Goal: Task Accomplishment & Management: Use online tool/utility

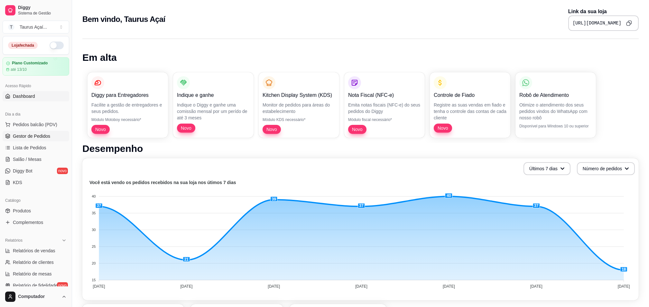
click at [36, 137] on span "Gestor de Pedidos" at bounding box center [31, 136] width 37 height 6
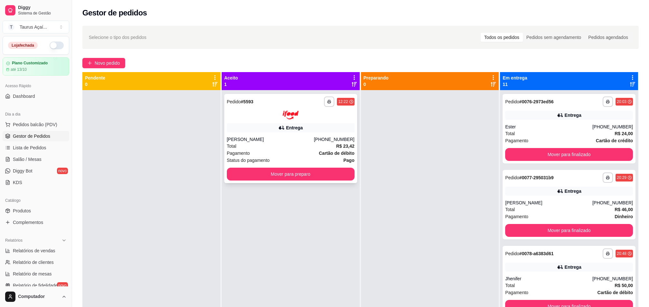
click at [290, 147] on div "Total R$ 23,42" at bounding box center [291, 146] width 128 height 7
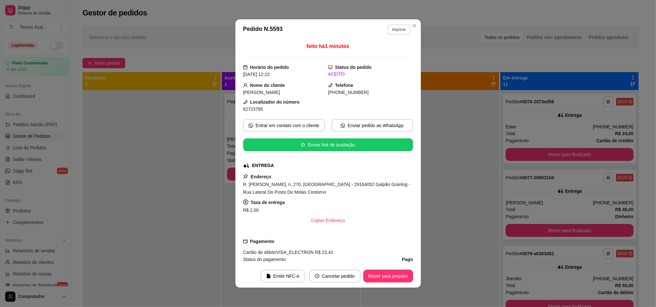
click at [394, 29] on button "Imprimir" at bounding box center [398, 29] width 23 height 10
click at [387, 55] on button "IMPRESSORA" at bounding box center [384, 52] width 47 height 10
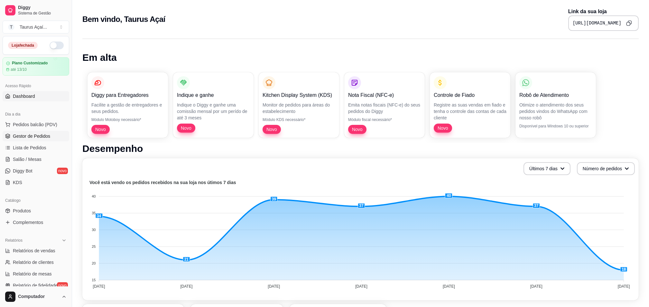
click at [37, 132] on link "Gestor de Pedidos" at bounding box center [36, 136] width 67 height 10
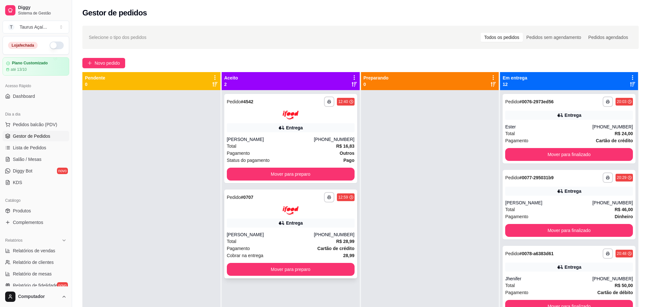
click at [240, 229] on div "**********" at bounding box center [290, 234] width 133 height 89
click at [243, 236] on div "[PERSON_NAME]" at bounding box center [270, 234] width 87 height 6
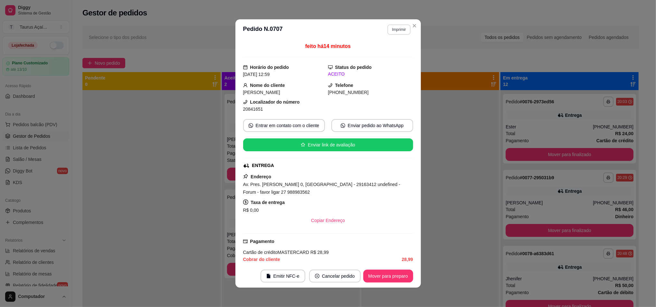
click at [388, 29] on button "Imprimir" at bounding box center [398, 29] width 23 height 10
click at [384, 58] on div "Escolha a impressora IMPRESSORA" at bounding box center [384, 48] width 53 height 22
click at [384, 54] on button "IMPRESSORA" at bounding box center [384, 52] width 47 height 10
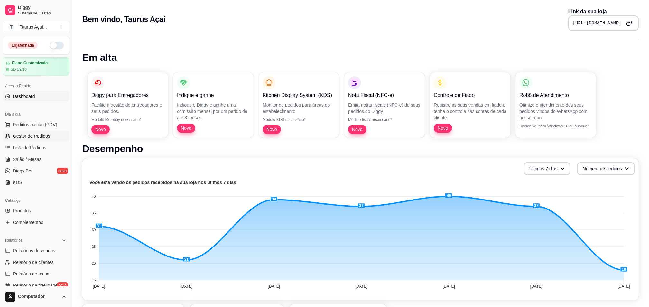
click at [39, 134] on span "Gestor de Pedidos" at bounding box center [31, 136] width 37 height 6
